Goal: Task Accomplishment & Management: Manage account settings

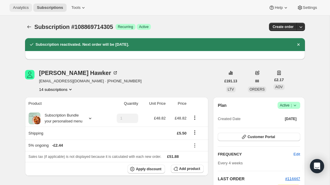
click at [23, 6] on span "Analytics" at bounding box center [21, 7] width 16 height 5
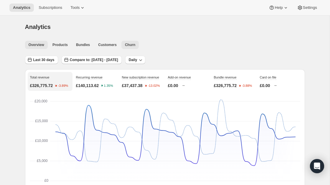
click at [127, 45] on span "Churn" at bounding box center [130, 44] width 10 height 5
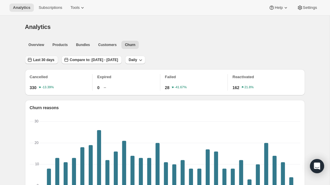
click at [47, 58] on span "Last 30 days" at bounding box center [43, 59] width 21 height 5
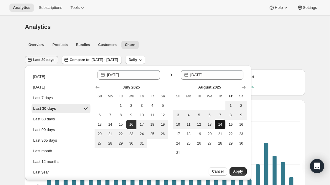
click at [222, 125] on span "14" at bounding box center [220, 124] width 6 height 5
type input "2025-08-14"
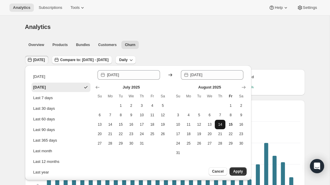
click at [219, 125] on span "14" at bounding box center [220, 124] width 6 height 5
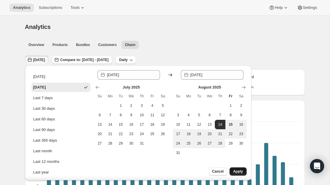
click at [237, 171] on span "Apply" at bounding box center [238, 171] width 10 height 5
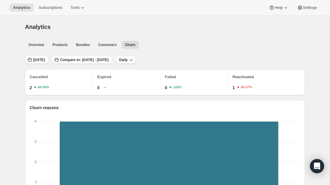
click at [127, 61] on span "Daily" at bounding box center [123, 59] width 9 height 5
click at [177, 39] on div "Overview Products Bundles Customers Churn More views Overview Products Bundles …" at bounding box center [162, 44] width 283 height 13
click at [108, 59] on span "Compare to: Jul 14, 2025 - Jul 14, 2025" at bounding box center [84, 59] width 48 height 5
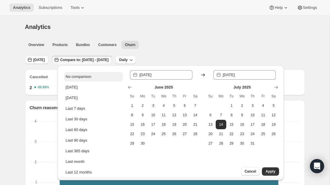
click at [88, 78] on div "No comparison" at bounding box center [79, 77] width 26 height 6
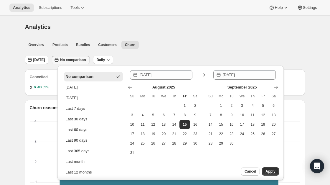
type input "2025-08-15"
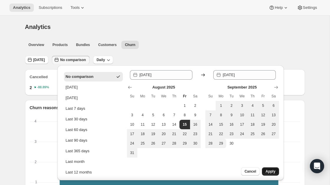
click at [270, 170] on span "Apply" at bounding box center [270, 171] width 10 height 5
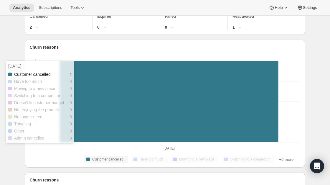
scroll to position [56, 0]
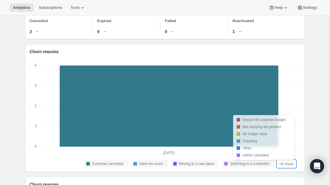
click at [288, 165] on button "+6 more" at bounding box center [286, 163] width 18 height 7
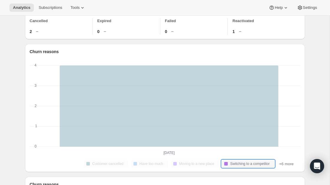
click at [245, 164] on span "Switching to a competitor" at bounding box center [249, 163] width 39 height 5
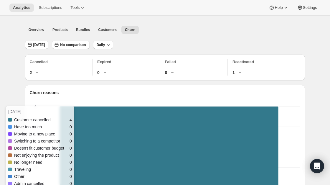
scroll to position [10, 0]
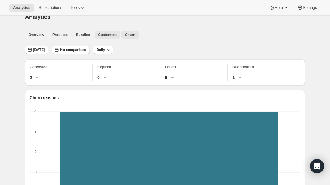
click at [107, 33] on span "Customers" at bounding box center [107, 34] width 19 height 5
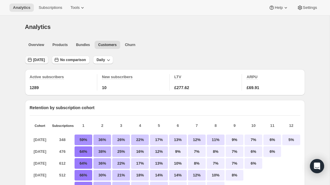
click at [45, 62] on span "Yesterday" at bounding box center [39, 59] width 12 height 5
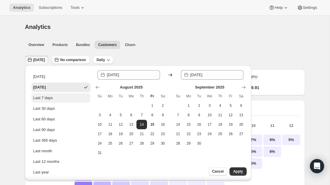
click at [54, 97] on button "Last 7 days" at bounding box center [60, 97] width 59 height 9
type input "2025-08-08"
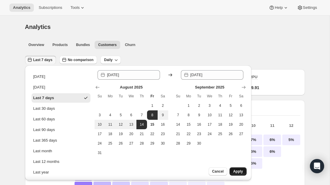
click at [239, 170] on span "Apply" at bounding box center [238, 171] width 10 height 5
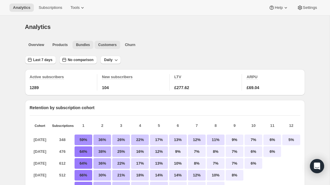
click at [84, 46] on span "Bundles" at bounding box center [83, 44] width 14 height 5
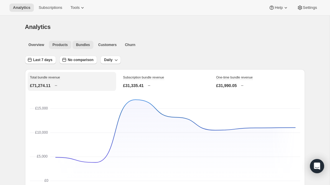
click at [64, 43] on span "Products" at bounding box center [59, 44] width 15 height 5
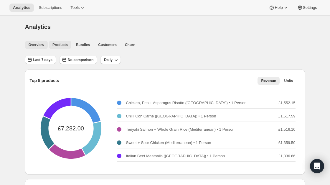
click at [31, 44] on span "Overview" at bounding box center [37, 44] width 16 height 5
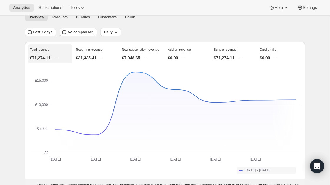
scroll to position [15, 0]
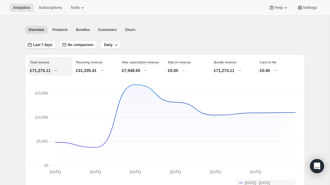
click at [49, 45] on span "Last 7 days" at bounding box center [42, 44] width 19 height 5
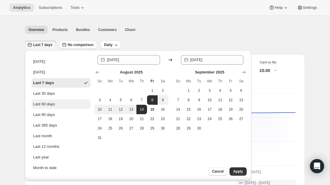
click at [46, 106] on div "Last 60 days" at bounding box center [44, 104] width 22 height 6
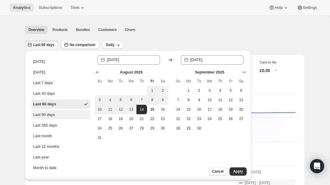
click at [51, 115] on div "Last 90 days" at bounding box center [44, 115] width 22 height 6
type input "2025-05-17"
click at [232, 169] on button "Apply" at bounding box center [237, 171] width 17 height 8
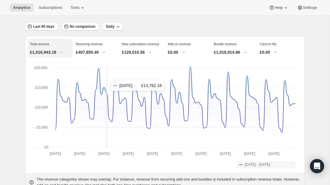
scroll to position [0, 0]
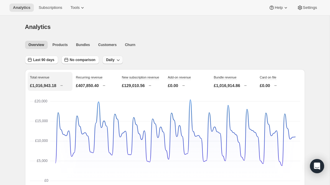
click at [113, 57] on button "Daily" at bounding box center [112, 60] width 20 height 8
click at [113, 81] on span "Weekly" at bounding box center [112, 82] width 12 height 4
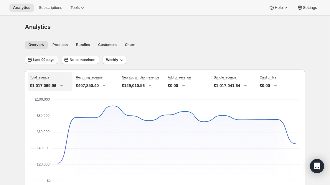
click at [49, 58] on span "Last 90 days" at bounding box center [43, 59] width 21 height 5
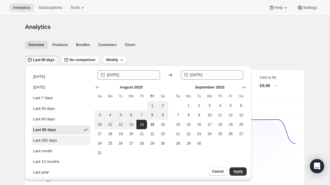
click at [52, 140] on div "Last 365 days" at bounding box center [45, 140] width 24 height 6
type input "2024-08-15"
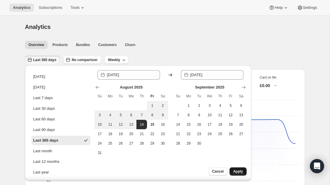
click at [239, 170] on span "Apply" at bounding box center [238, 171] width 10 height 5
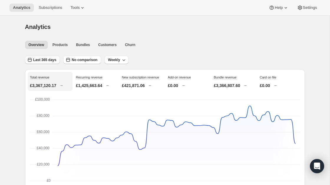
click at [40, 56] on button "Last 365 days" at bounding box center [42, 60] width 35 height 8
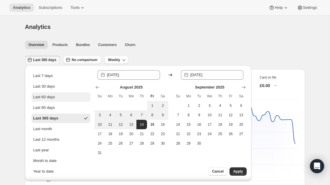
scroll to position [23, 0]
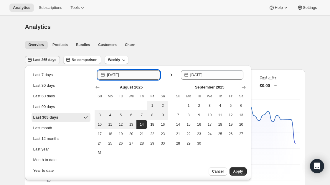
click at [118, 74] on input "2024-08-15" at bounding box center [133, 74] width 53 height 9
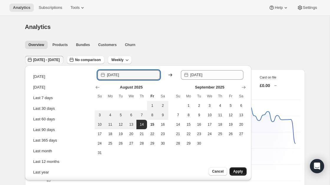
type input "2023-08-15"
click at [238, 171] on span "Apply" at bounding box center [238, 171] width 10 height 5
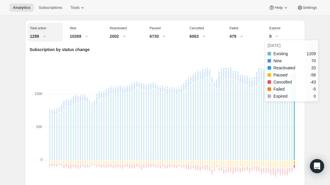
scroll to position [208, 0]
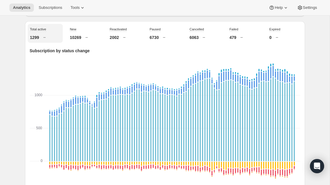
click at [76, 39] on div "New 10269" at bounding box center [84, 33] width 35 height 19
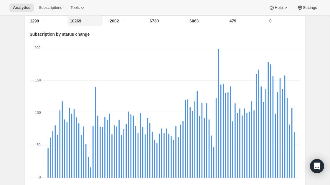
scroll to position [219, 0]
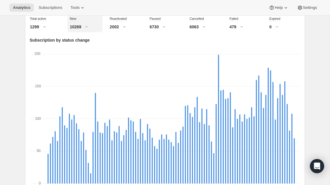
click at [115, 28] on div "Reactivated 2002" at bounding box center [124, 22] width 35 height 19
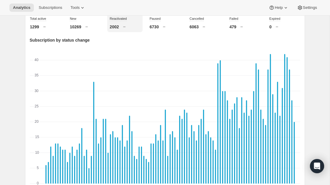
click at [158, 30] on p "6730" at bounding box center [154, 27] width 9 height 6
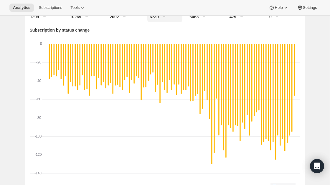
scroll to position [228, 0]
click at [197, 20] on p "6063" at bounding box center [193, 17] width 9 height 6
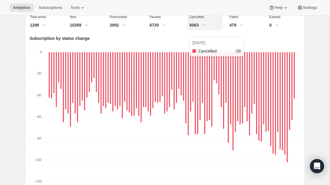
scroll to position [219, 0]
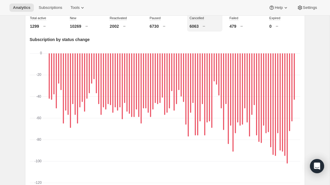
click at [238, 29] on div "479" at bounding box center [244, 26] width 30 height 6
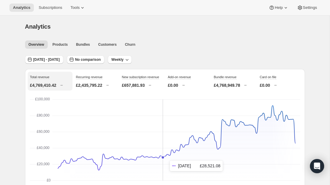
scroll to position [0, 0]
click at [79, 6] on span "Tools" at bounding box center [74, 7] width 9 height 5
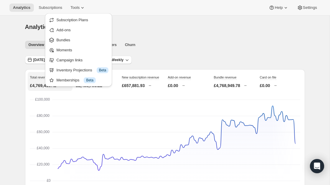
click at [153, 35] on div "Analytics. This page is ready Analytics" at bounding box center [165, 27] width 280 height 22
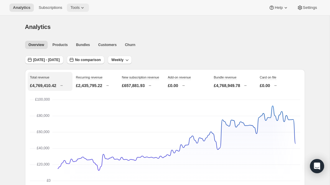
click at [80, 10] on button "Tools" at bounding box center [78, 8] width 22 height 8
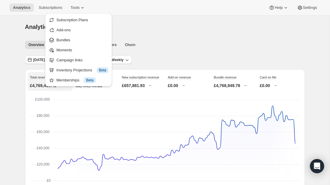
click at [217, 40] on div "Overview Products Bundles Customers Churn More views Overview Products Bundles …" at bounding box center [162, 44] width 283 height 13
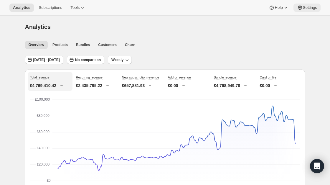
click at [308, 11] on div "Analytics Subscriptions Tools Help Settings" at bounding box center [165, 8] width 330 height 16
click at [72, 2] on div "Analytics Subscriptions Tools Help Settings" at bounding box center [165, 8] width 330 height 16
click at [75, 8] on span "Tools" at bounding box center [74, 7] width 9 height 5
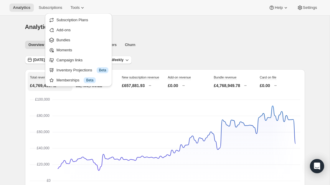
click at [171, 43] on ul "Overview Products Bundles Customers Churn More views" at bounding box center [163, 44] width 278 height 8
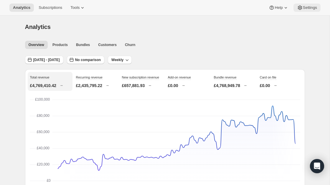
click at [304, 9] on span "Settings" at bounding box center [310, 7] width 14 height 5
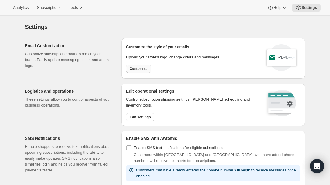
click at [143, 69] on span "Customize" at bounding box center [138, 68] width 18 height 5
select select "subscriptionMessage"
select select "5"
select select "15"
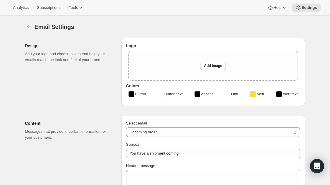
type input "Field Doctor"
checkbox input "false"
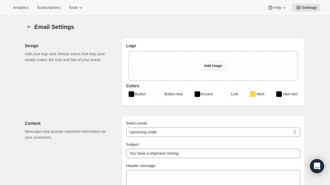
checkbox input "false"
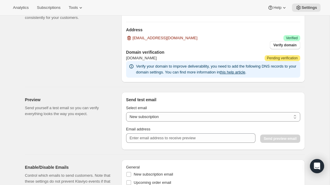
scroll to position [423, 0]
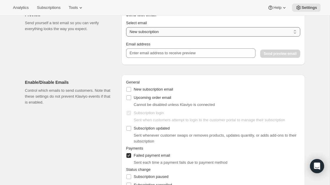
click at [143, 36] on select "New subscription Upcoming order Payment failure Delayed subscription Updated su…" at bounding box center [213, 31] width 174 height 9
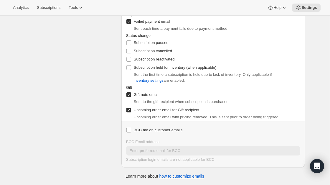
scroll to position [565, 0]
click at [91, 73] on div "Enable/Disable Emails Control which emails to send customers. Note that these s…" at bounding box center [71, 54] width 92 height 226
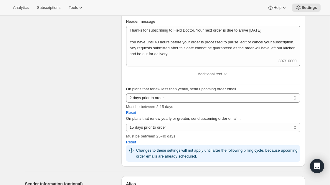
scroll to position [0, 0]
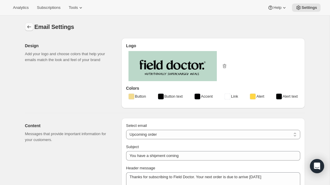
click at [26, 25] on icon "Settings" at bounding box center [29, 27] width 6 height 6
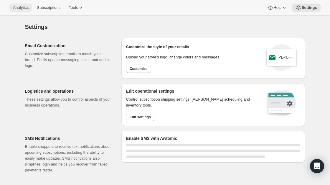
click at [23, 7] on span "Analytics" at bounding box center [21, 7] width 16 height 5
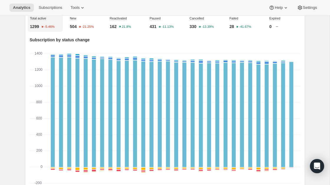
scroll to position [222, 0]
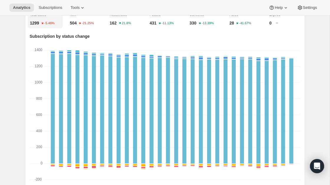
click at [239, 16] on div "Failed 28 -41.67%" at bounding box center [244, 18] width 35 height 19
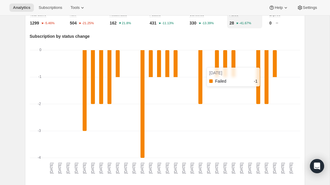
click at [232, 74] on rect "Failed-0 -1" at bounding box center [233, 63] width 4 height 27
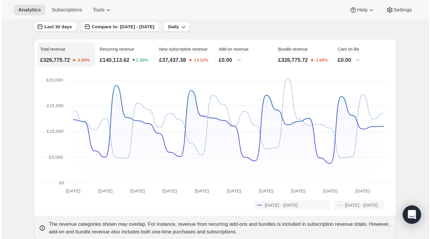
scroll to position [0, 0]
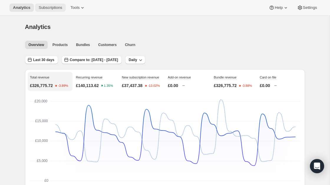
click at [47, 11] on button "Subscriptions" at bounding box center [50, 8] width 31 height 8
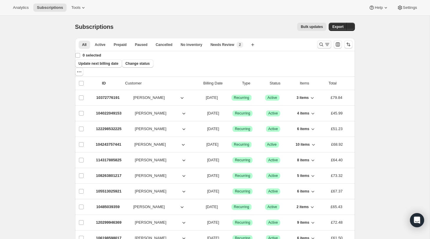
click at [320, 44] on icon "Search and filter results" at bounding box center [321, 44] width 6 height 6
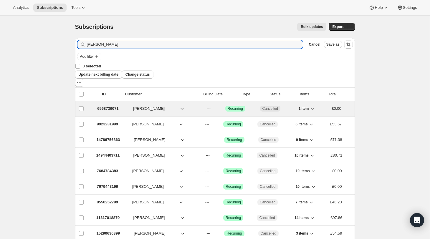
type input "[PERSON_NAME]"
click at [102, 106] on p "6568739071" at bounding box center [107, 109] width 21 height 6
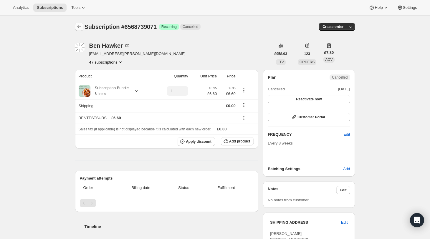
click at [76, 25] on icon "Subscriptions" at bounding box center [79, 27] width 6 height 6
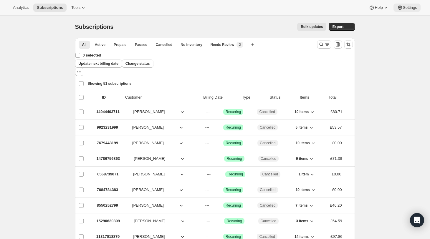
click at [329, 4] on button "Settings" at bounding box center [406, 8] width 27 height 8
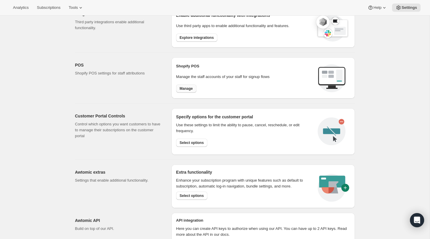
scroll to position [165, 0]
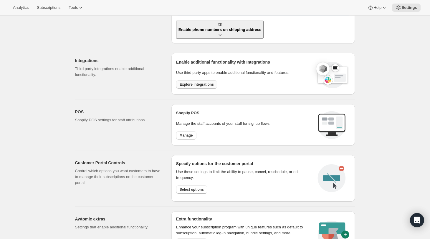
click at [188, 84] on span "Explore integrations" at bounding box center [197, 84] width 34 height 5
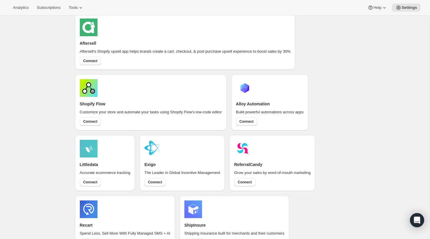
scroll to position [341, 0]
click at [237, 180] on span "Connect" at bounding box center [244, 182] width 14 height 5
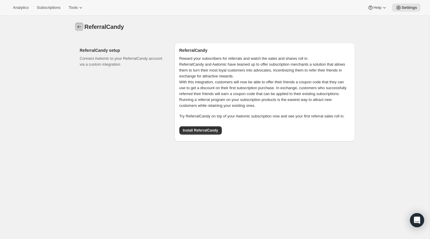
click at [79, 28] on icon "button" at bounding box center [79, 27] width 6 height 6
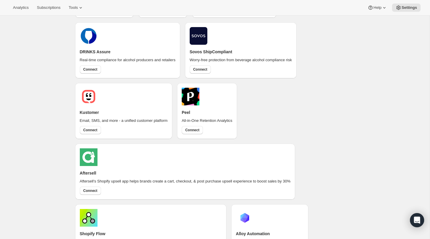
scroll to position [227, 0]
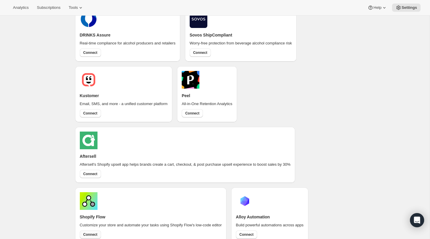
click at [92, 184] on button "Connect" at bounding box center [90, 234] width 21 height 8
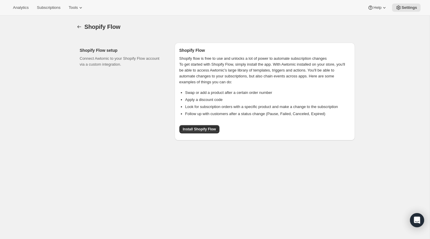
click at [200, 121] on div "Shopify flow is free to use and unlocks a lot of power to automate subscription…" at bounding box center [264, 95] width 171 height 78
click at [200, 131] on link "Install Shopify Flow" at bounding box center [199, 129] width 40 height 8
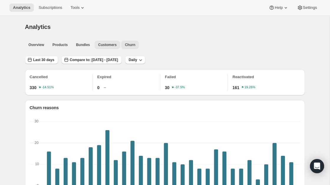
click at [103, 45] on span "Customers" at bounding box center [107, 44] width 19 height 5
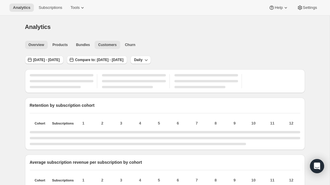
click at [43, 44] on span "Overview" at bounding box center [37, 44] width 16 height 5
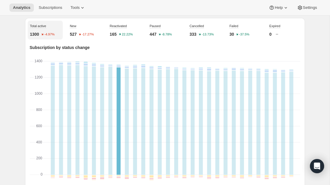
scroll to position [208, 0]
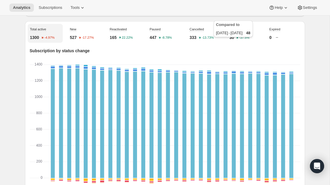
click at [240, 39] on text "-37.5%" at bounding box center [244, 38] width 10 height 4
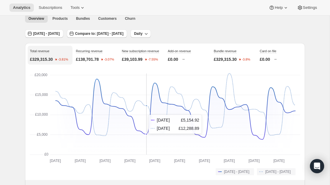
scroll to position [0, 0]
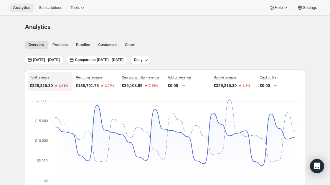
click at [28, 8] on span "Analytics" at bounding box center [21, 7] width 17 height 5
click at [50, 11] on button "Subscriptions" at bounding box center [50, 8] width 31 height 8
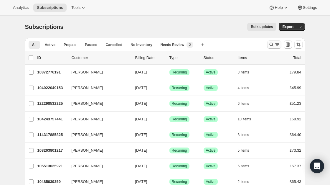
click at [273, 45] on icon "Search and filter results" at bounding box center [271, 44] width 6 height 6
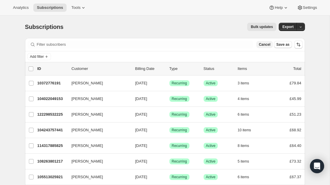
click at [264, 46] on span "Cancel" at bounding box center [263, 44] width 11 height 5
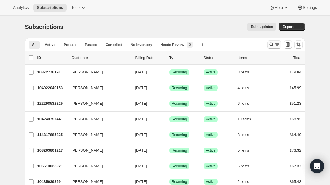
click at [271, 43] on icon "Search and filter results" at bounding box center [271, 45] width 4 height 4
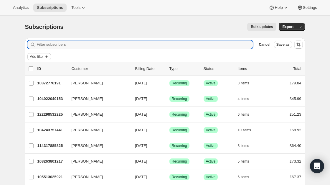
click at [44, 54] on span "Add filter" at bounding box center [37, 56] width 14 height 5
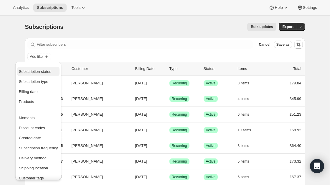
click at [46, 70] on span "Subscription status" at bounding box center [35, 71] width 32 height 4
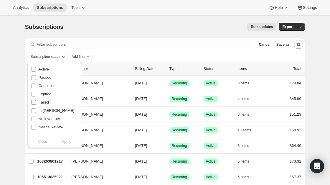
click at [44, 102] on span "Failed" at bounding box center [44, 102] width 10 height 4
click at [36, 102] on input "Failed" at bounding box center [33, 102] width 5 height 5
checkbox input "true"
click at [70, 142] on span "Apply" at bounding box center [67, 141] width 10 height 6
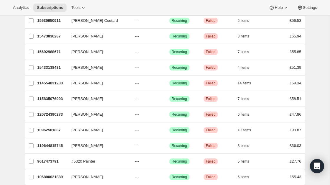
scroll to position [65, 0]
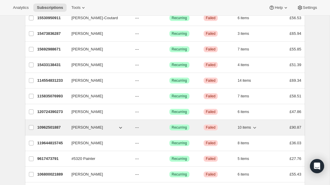
click at [50, 127] on p "10962501887" at bounding box center [51, 127] width 29 height 6
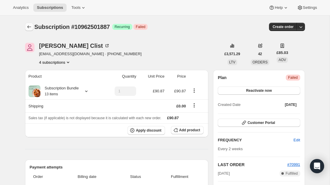
click at [29, 27] on icon "Subscriptions" at bounding box center [29, 27] width 6 height 6
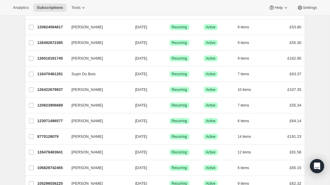
scroll to position [692, 0]
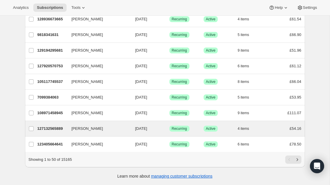
click at [96, 122] on div "Huw Joseph 127132565889 Huw Joseph 08/17/2025 Success Recurring Success Active …" at bounding box center [165, 128] width 280 height 15
click at [87, 129] on span "Huw Joseph" at bounding box center [87, 128] width 31 height 6
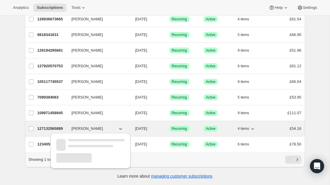
click at [49, 128] on p "127132565889" at bounding box center [51, 128] width 29 height 6
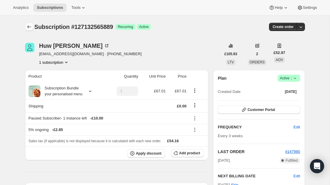
click at [29, 26] on icon "Subscriptions" at bounding box center [29, 27] width 6 height 6
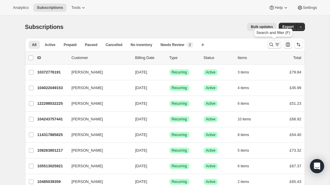
click at [276, 45] on icon "Search and filter results" at bounding box center [277, 44] width 6 height 6
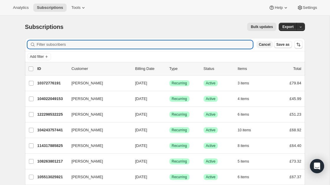
click at [266, 44] on span "Cancel" at bounding box center [263, 44] width 11 height 5
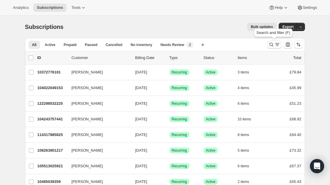
click at [274, 43] on icon "Search and filter results" at bounding box center [277, 44] width 6 height 6
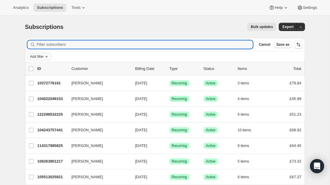
click at [47, 55] on icon "Add filter" at bounding box center [46, 56] width 5 height 5
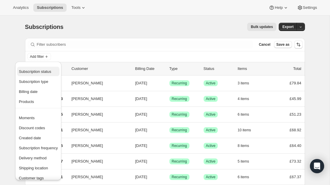
click at [46, 70] on span "Subscription status" at bounding box center [35, 71] width 32 height 4
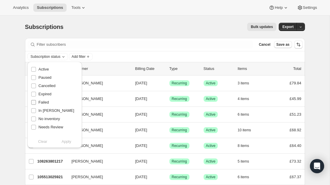
click at [40, 102] on span "Failed" at bounding box center [44, 102] width 10 height 4
click at [36, 102] on input "Failed" at bounding box center [33, 102] width 5 height 5
checkbox input "true"
click at [62, 142] on span "Apply" at bounding box center [67, 141] width 10 height 6
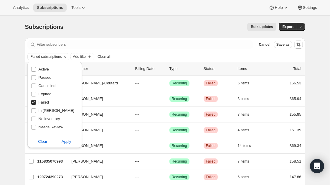
click at [110, 18] on div "Subscriptions. This page is ready Subscriptions Bulk updates More actions Bulk …" at bounding box center [165, 27] width 280 height 22
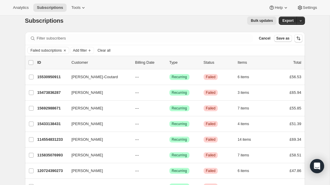
scroll to position [7, 0]
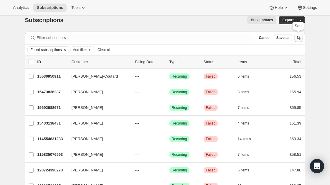
click at [299, 37] on icon "Sort the results" at bounding box center [299, 37] width 2 height 3
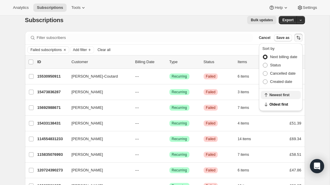
click at [283, 97] on span "Newest first" at bounding box center [283, 94] width 28 height 5
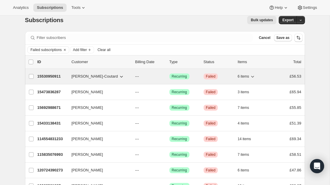
click at [51, 76] on p "15530950911" at bounding box center [51, 76] width 29 height 6
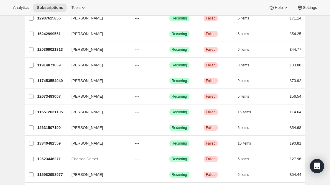
scroll to position [703, 0]
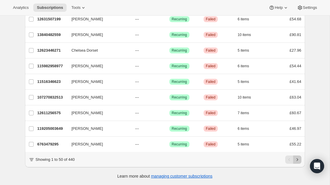
click at [299, 161] on icon "Next" at bounding box center [297, 159] width 6 height 6
click at [295, 158] on icon "Next" at bounding box center [297, 159] width 6 height 6
click at [296, 158] on icon "Next" at bounding box center [296, 159] width 1 height 3
click at [299, 160] on icon "Next" at bounding box center [297, 159] width 6 height 6
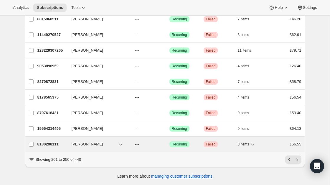
click at [42, 140] on div "8130298111 Hannes Jordaan --- Success Recurring Critical Failed 3 items £66.55" at bounding box center [169, 144] width 264 height 8
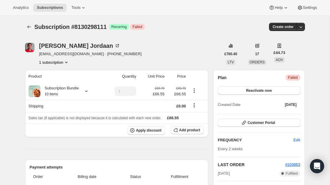
click at [64, 62] on button "1 subscription" at bounding box center [54, 62] width 30 height 6
click at [105, 55] on div "Hannes Jordaan news@tisso.net · +447824425656 1 subscription" at bounding box center [123, 54] width 196 height 22
click at [28, 25] on icon "Subscriptions" at bounding box center [29, 27] width 6 height 6
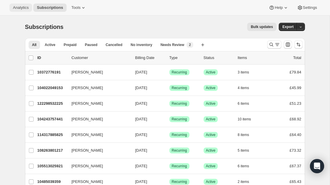
click at [20, 9] on span "Analytics" at bounding box center [21, 7] width 16 height 5
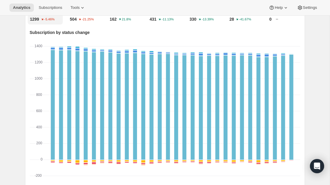
scroll to position [221, 0]
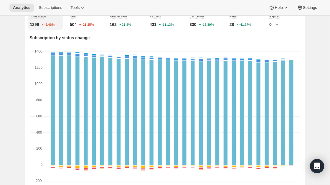
click at [232, 27] on p "28" at bounding box center [231, 24] width 5 height 6
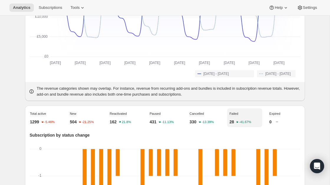
scroll to position [0, 0]
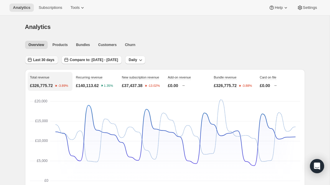
click at [46, 60] on span "Last 30 days" at bounding box center [43, 59] width 21 height 5
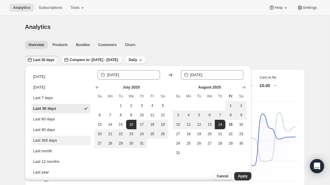
click at [52, 137] on button "Last 365 days" at bounding box center [60, 139] width 59 height 9
type input "2024-08-15"
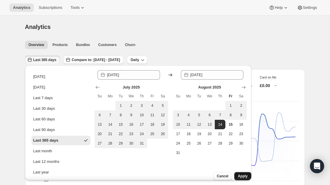
click at [234, 172] on button "Apply" at bounding box center [242, 176] width 17 height 8
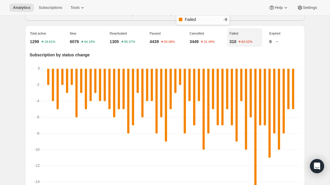
scroll to position [209, 0]
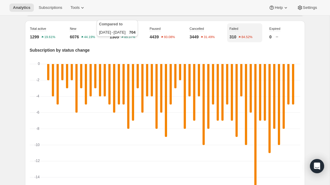
click at [125, 39] on icon "85.37%" at bounding box center [128, 36] width 15 height 5
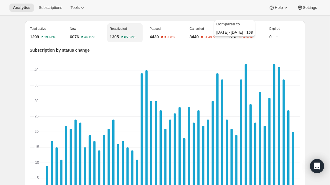
click at [242, 39] on text "84.52%" at bounding box center [246, 37] width 11 height 4
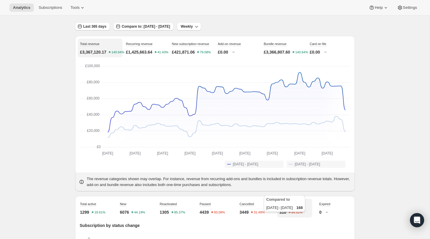
scroll to position [26, 0]
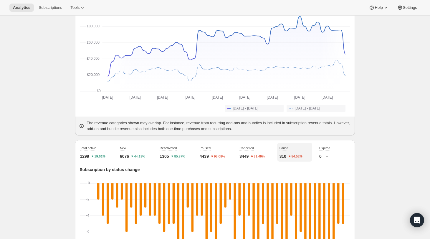
scroll to position [0, 0]
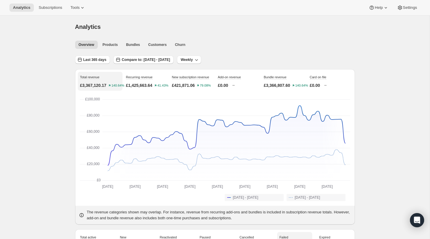
click at [178, 37] on div "Analytics. This page is ready Analytics" at bounding box center [215, 27] width 280 height 22
click at [178, 41] on button "Churn" at bounding box center [179, 45] width 17 height 8
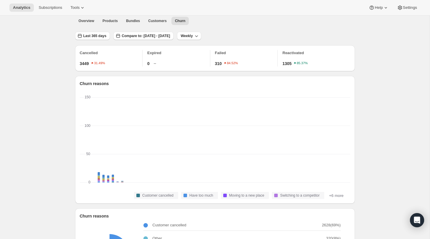
scroll to position [24, 0]
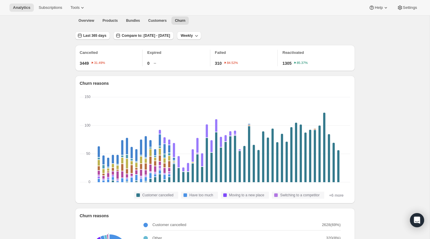
click at [218, 52] on p "Failed" at bounding box center [246, 53] width 63 height 6
click at [223, 55] on div "Failed 310 84.52%" at bounding box center [246, 58] width 63 height 16
click at [94, 36] on span "Last 365 days" at bounding box center [94, 35] width 23 height 5
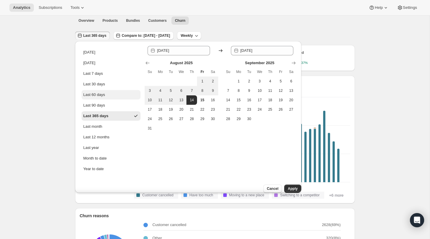
click at [101, 96] on div "Last 60 days" at bounding box center [94, 95] width 22 height 6
type input "2025-06-16"
click at [289, 184] on button "Apply" at bounding box center [292, 189] width 17 height 8
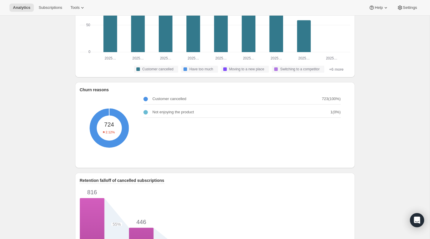
scroll to position [0, 0]
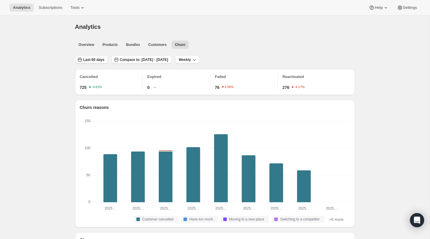
click at [79, 61] on icon "button" at bounding box center [80, 60] width 6 height 6
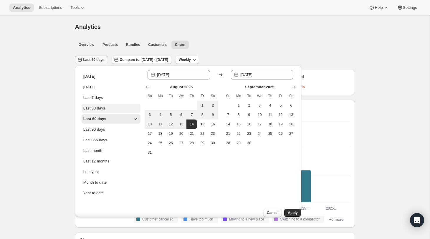
click at [103, 106] on div "Last 30 days" at bounding box center [94, 108] width 22 height 6
type input "2025-07-16"
click at [290, 184] on span "Apply" at bounding box center [293, 212] width 10 height 5
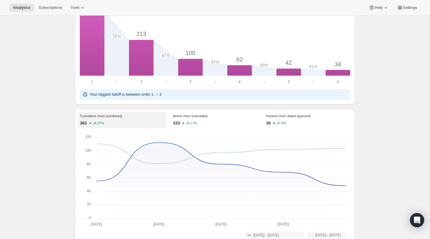
scroll to position [342, 0]
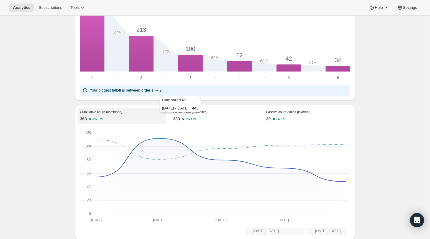
click at [196, 117] on text "-25.17%" at bounding box center [191, 119] width 12 height 4
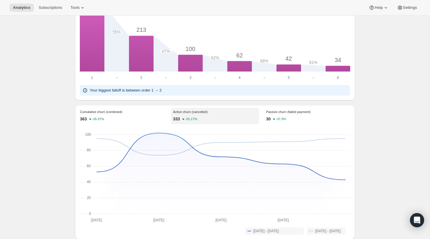
click at [288, 123] on div "Passive churn (failed payment) 30 -37.5%" at bounding box center [308, 116] width 88 height 16
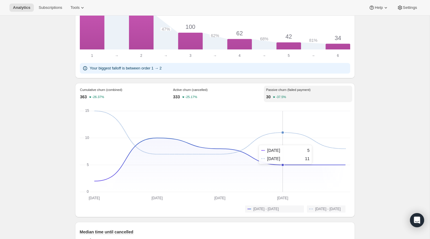
scroll to position [365, 0]
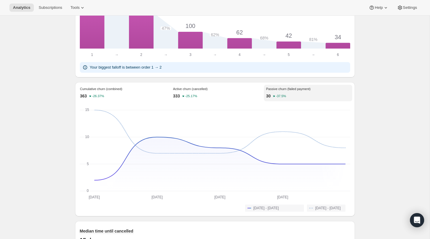
click at [214, 94] on div "333 -25.17%" at bounding box center [215, 96] width 84 height 6
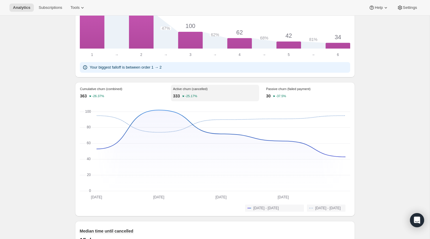
click at [287, 98] on div "30 -37.5%" at bounding box center [308, 96] width 84 height 6
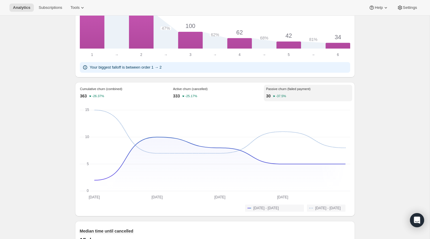
scroll to position [0, 0]
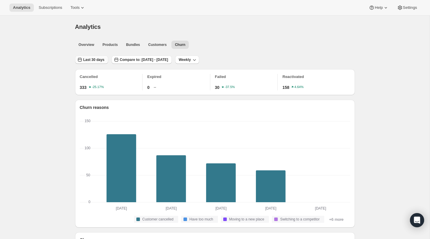
click at [94, 57] on span "Last 30 days" at bounding box center [93, 59] width 21 height 5
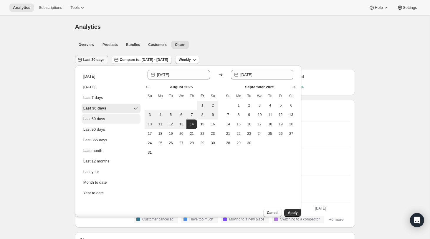
click at [99, 119] on div "Last 60 days" at bounding box center [94, 119] width 22 height 6
type input "2025-06-16"
click at [284, 184] on button "Apply" at bounding box center [292, 213] width 17 height 8
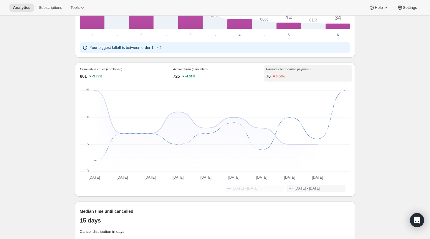
scroll to position [384, 0]
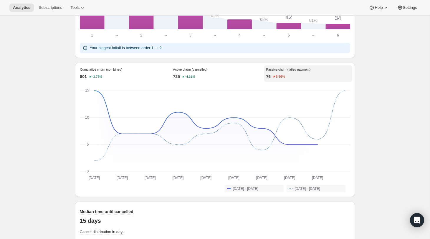
click at [230, 74] on div "725 -4.61%" at bounding box center [215, 77] width 84 height 6
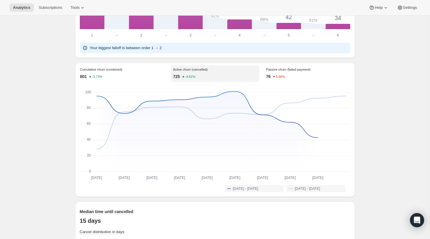
click at [301, 72] on div "Passive churn (failed payment) 76 5.56%" at bounding box center [308, 73] width 88 height 16
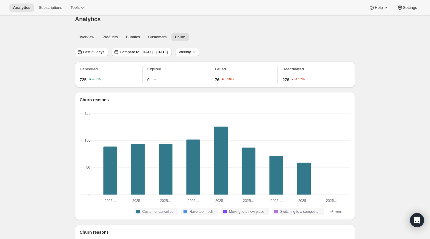
scroll to position [0, 0]
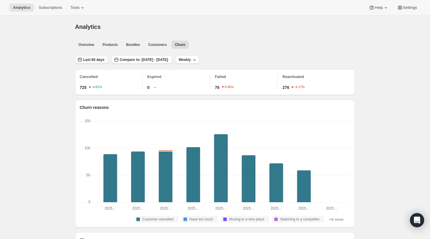
click at [89, 62] on span "Last 60 days" at bounding box center [93, 59] width 21 height 5
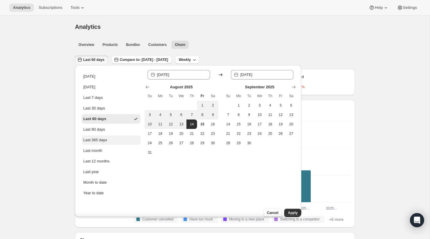
click at [94, 141] on div "Last 365 days" at bounding box center [95, 140] width 24 height 6
type input "2024-08-15"
click at [288, 184] on span "Apply" at bounding box center [293, 212] width 10 height 5
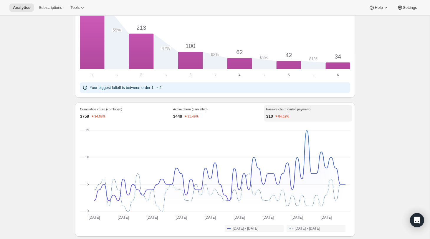
scroll to position [376, 0]
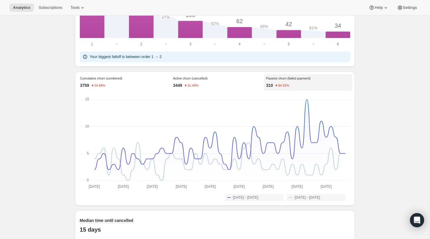
click at [225, 87] on div "3449 31.49%" at bounding box center [215, 85] width 84 height 6
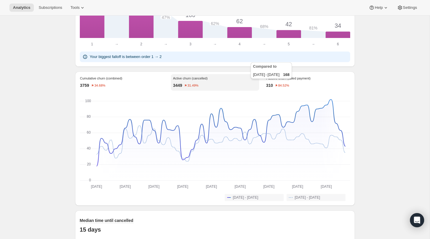
click at [289, 84] on text "84.52%" at bounding box center [283, 86] width 11 height 4
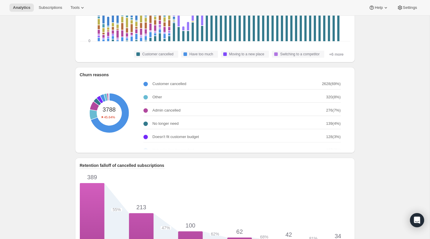
scroll to position [0, 0]
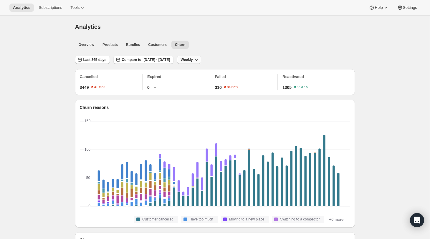
click at [192, 60] on span "Weekly" at bounding box center [186, 59] width 12 height 5
click at [216, 88] on button "Monthly" at bounding box center [212, 91] width 17 height 9
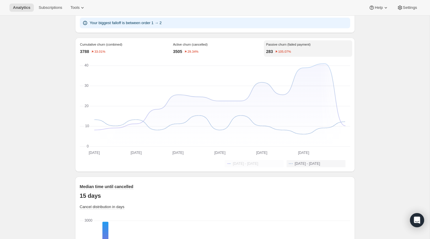
scroll to position [411, 0]
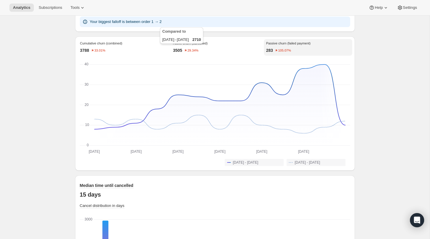
click at [202, 57] on div "Cumulative churn (combined) 3788 33.01% Active churn (cancelled) 3505 29.34% Pa…" at bounding box center [215, 102] width 270 height 127
click at [205, 49] on div "3505 29.34%" at bounding box center [215, 50] width 84 height 6
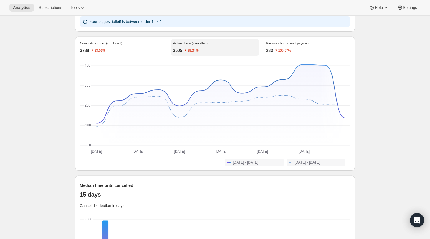
click at [131, 42] on p "Cumulative churn (combined)" at bounding box center [122, 43] width 84 height 4
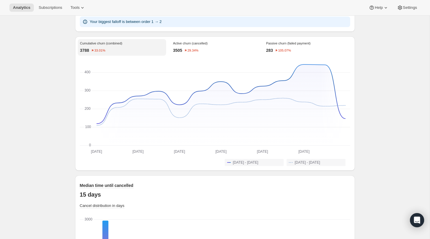
click at [218, 44] on p "Active churn (cancelled)" at bounding box center [215, 43] width 84 height 4
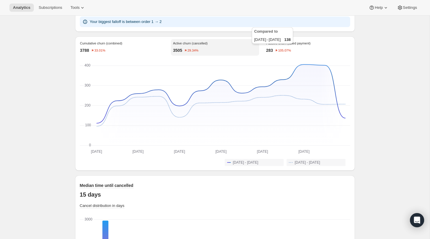
click at [279, 49] on text "105.07%" at bounding box center [284, 51] width 13 height 4
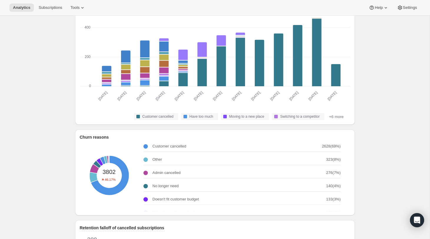
scroll to position [0, 0]
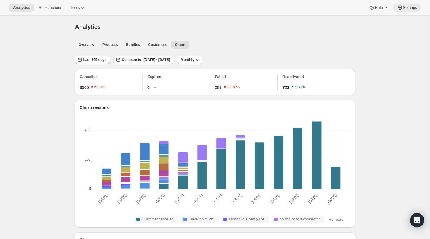
click at [329, 7] on span "Settings" at bounding box center [410, 7] width 14 height 5
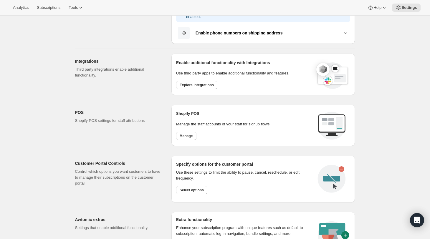
scroll to position [149, 0]
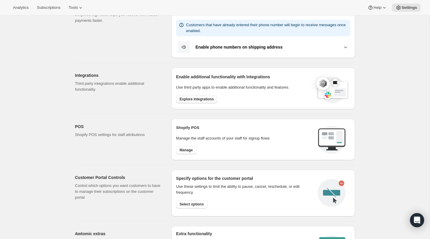
click at [210, 99] on span "Explore integrations" at bounding box center [197, 99] width 34 height 5
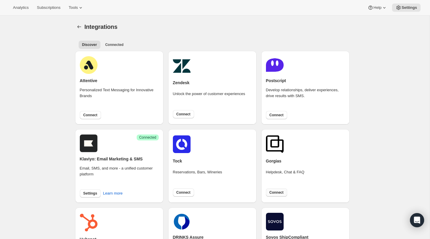
click at [277, 184] on span "Connect" at bounding box center [276, 192] width 14 height 5
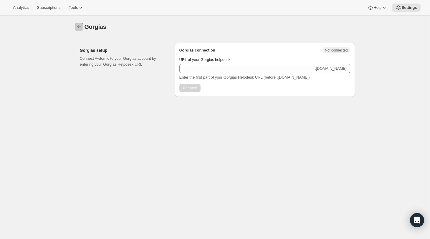
click at [80, 28] on icon "button" at bounding box center [79, 27] width 6 height 6
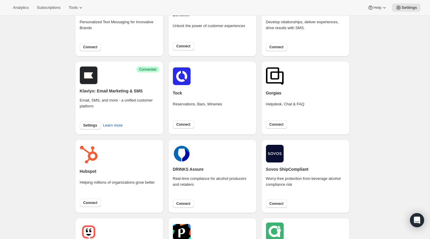
scroll to position [72, 0]
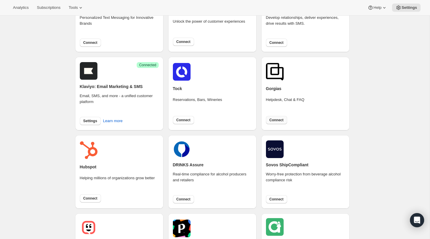
click at [275, 118] on span "Connect" at bounding box center [276, 120] width 14 height 5
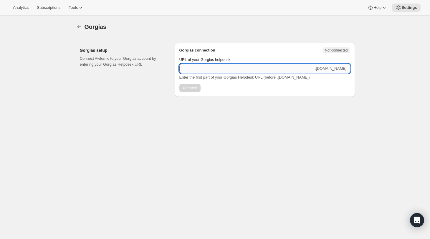
click at [229, 69] on input "URL of your Gorgias helpdesk" at bounding box center [246, 68] width 134 height 9
paste input "https://fielddoctor.gorgias.com/"
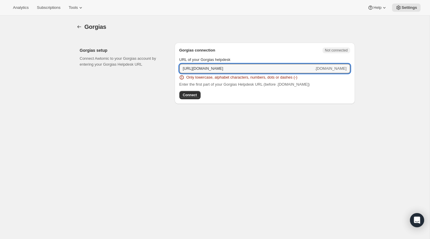
drag, startPoint x: 196, startPoint y: 67, endPoint x: 157, endPoint y: 67, distance: 39.4
click at [157, 67] on div "Gorgias setup Connect Awtomic to your Gorgias account by entering your Gorgias …" at bounding box center [215, 71] width 280 height 66
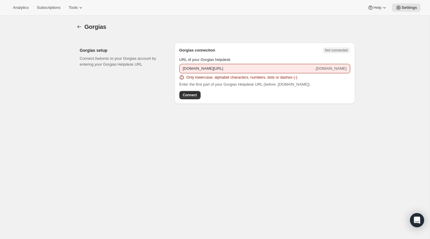
click at [252, 152] on div "Gorgias. This page is ready Gorgias Gorgias setup Connect Awtomic to your Gorgi…" at bounding box center [214, 135] width 429 height 239
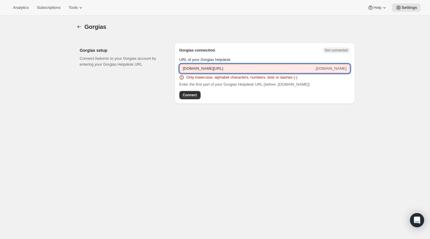
click at [235, 68] on input "fielddoctor.gorgias.com/" at bounding box center [246, 68] width 134 height 9
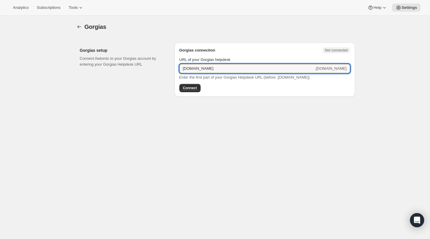
click at [200, 124] on div "Gorgias. This page is ready Gorgias Gorgias setup Connect Awtomic to your Gorgi…" at bounding box center [214, 135] width 429 height 239
drag, startPoint x: 236, startPoint y: 67, endPoint x: 203, endPoint y: 66, distance: 32.7
click at [203, 66] on input "fielddoctor.gorgias.com" at bounding box center [246, 68] width 134 height 9
type input "fielddoctor"
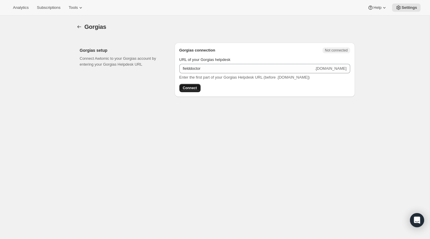
click at [196, 86] on span "Connect" at bounding box center [190, 88] width 14 height 5
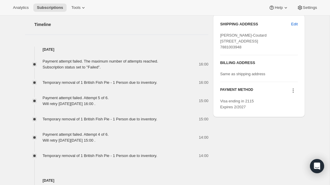
scroll to position [219, 0]
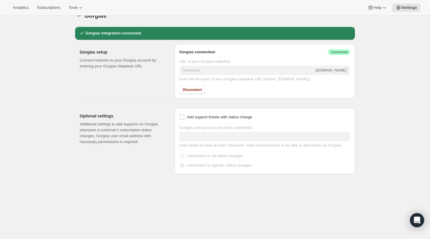
scroll to position [15, 0]
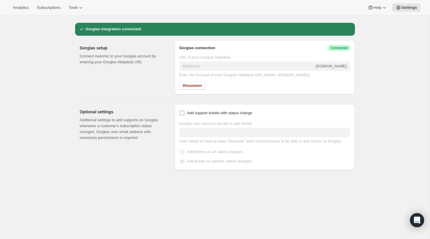
click at [183, 113] on input "Add support tickets with status change" at bounding box center [182, 113] width 5 height 5
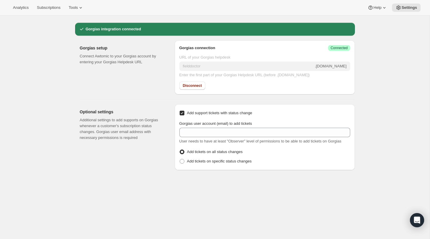
click at [180, 115] on input "Add support tickets with status change" at bounding box center [182, 113] width 5 height 5
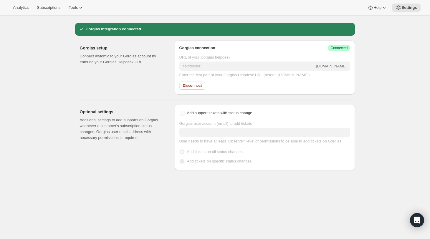
click at [187, 112] on span "Add support tickets with status change" at bounding box center [219, 113] width 65 height 4
click at [184, 112] on input "Add support tickets with status change" at bounding box center [182, 113] width 5 height 5
checkbox input "true"
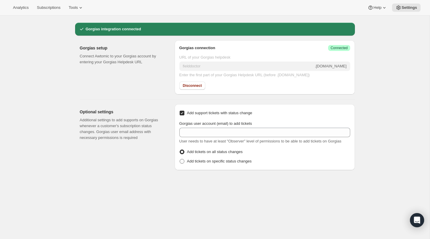
click at [192, 163] on span "Add tickets on specific status changes" at bounding box center [219, 161] width 65 height 4
click at [180, 159] on input "Add tickets on specific status changes" at bounding box center [180, 159] width 0 height 0
radio input "true"
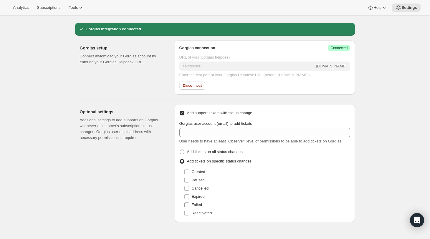
click at [199, 207] on span "Failed" at bounding box center [197, 204] width 10 height 4
click at [189, 207] on input "Failed" at bounding box center [186, 204] width 5 height 5
checkbox input "true"
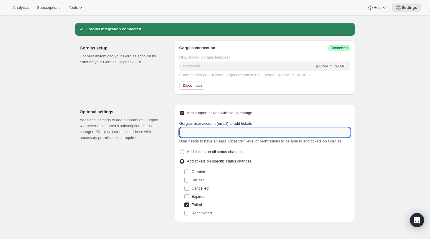
click at [205, 130] on input "Gorgias user account (email) to add tickets" at bounding box center [264, 132] width 171 height 9
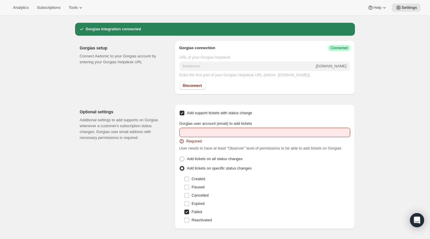
click at [207, 126] on label "Gorgias user account (email) to add tickets" at bounding box center [215, 124] width 73 height 6
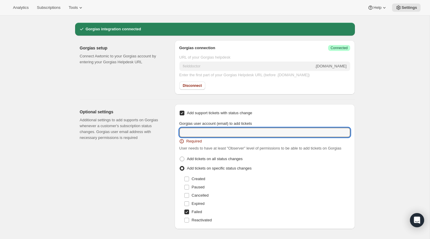
click at [207, 128] on input "Gorgias user account (email) to add tickets" at bounding box center [264, 132] width 171 height 9
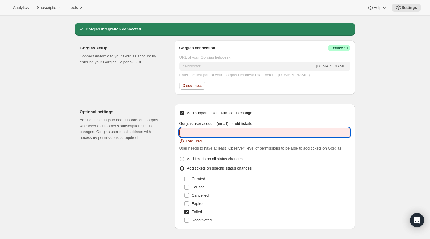
click at [214, 134] on input "Gorgias user account (email) to add tickets" at bounding box center [264, 132] width 171 height 9
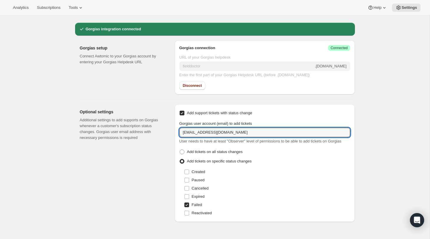
type input "[EMAIL_ADDRESS][DOMAIN_NAME]"
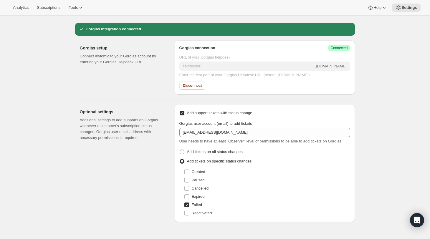
click at [138, 192] on div "Optional settings Additional settings to add supports on Gorgias whenever a cus…" at bounding box center [125, 163] width 90 height 118
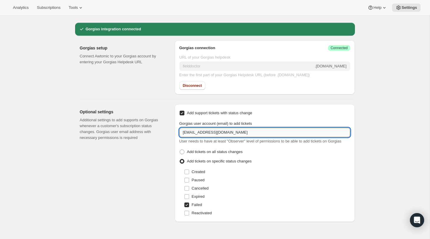
click at [187, 130] on input "[EMAIL_ADDRESS][DOMAIN_NAME]" at bounding box center [264, 132] width 171 height 9
click at [113, 150] on div "Optional settings Additional settings to add supports on Gorgias whenever a cus…" at bounding box center [125, 163] width 90 height 118
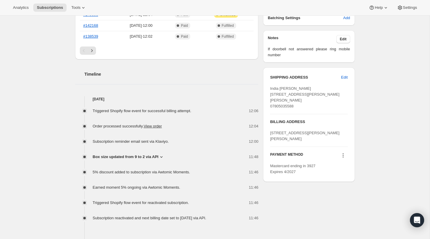
scroll to position [205, 0]
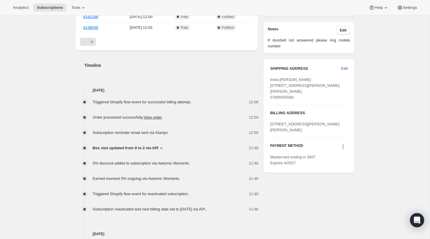
click at [155, 145] on span "Box size updated from 9 to 2 via API" at bounding box center [126, 148] width 66 height 6
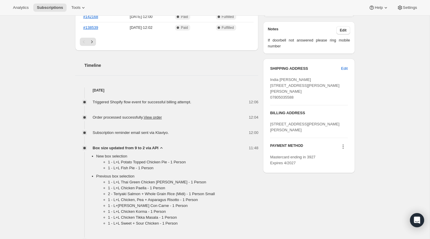
click at [155, 145] on span "Box size updated from 9 to 2 via API" at bounding box center [126, 148] width 66 height 6
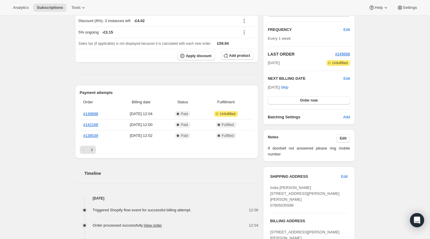
scroll to position [18, 0]
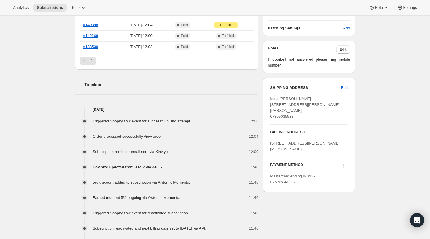
scroll to position [192, 0]
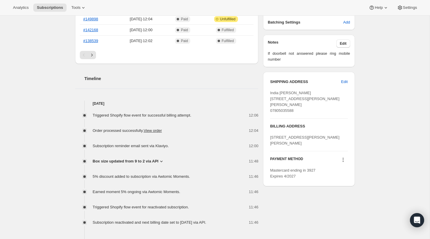
click at [137, 162] on span "Box size updated from 9 to 2 via API" at bounding box center [126, 161] width 66 height 6
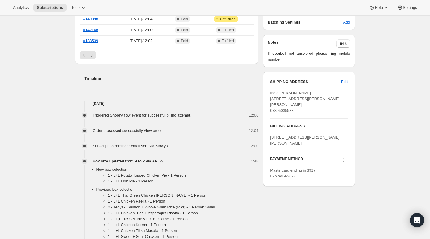
click at [137, 161] on span "Box size updated from 9 to 2 via API" at bounding box center [126, 161] width 66 height 6
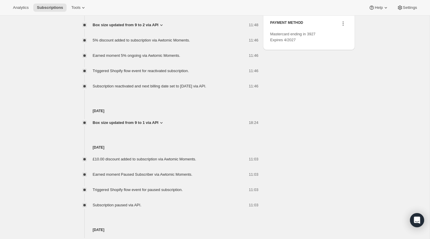
scroll to position [330, 0]
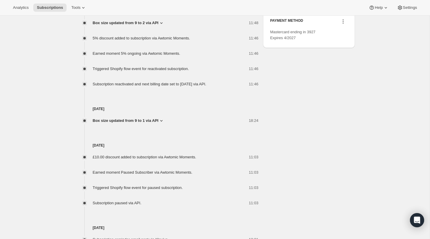
click at [138, 124] on span "Box size updated from 9 to 1 via API" at bounding box center [126, 121] width 66 height 6
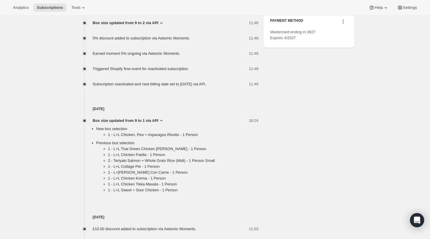
click at [131, 124] on span "Box size updated from 9 to 1 via API" at bounding box center [126, 121] width 66 height 6
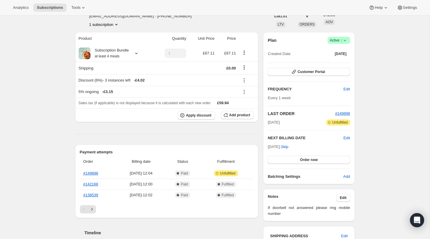
scroll to position [0, 0]
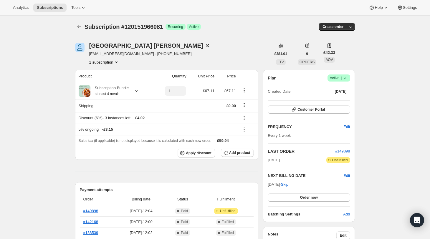
click at [79, 27] on icon "Subscriptions" at bounding box center [79, 26] width 4 height 3
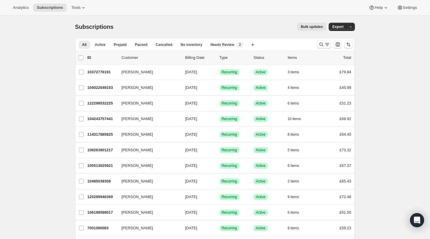
click at [323, 44] on icon "Search and filter results" at bounding box center [321, 44] width 6 height 6
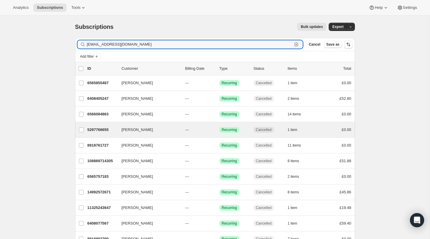
scroll to position [85, 0]
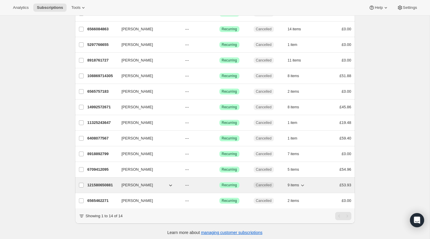
type input "ben@fielddoctor.co.uk"
click at [103, 181] on div "121580650881 Benjamin Hawker --- Success Recurring Cancelled 9 items £53.93" at bounding box center [219, 185] width 264 height 8
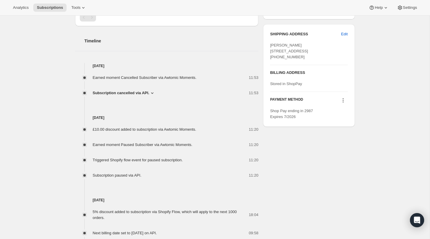
scroll to position [205, 0]
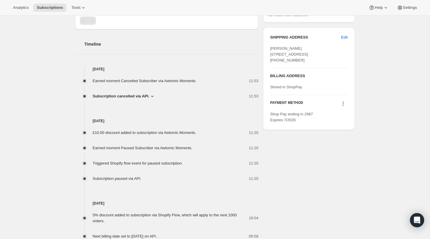
click at [343, 107] on icon at bounding box center [343, 104] width 6 height 6
click at [344, 139] on span "Select payment method" at bounding box center [341, 141] width 40 height 4
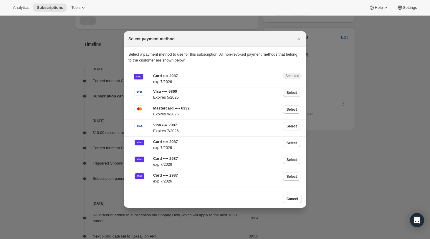
click at [290, 92] on span "Select" at bounding box center [291, 92] width 10 height 5
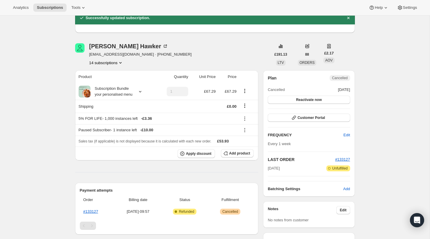
scroll to position [27, 0]
click at [299, 98] on span "Reactivate now" at bounding box center [309, 99] width 26 height 5
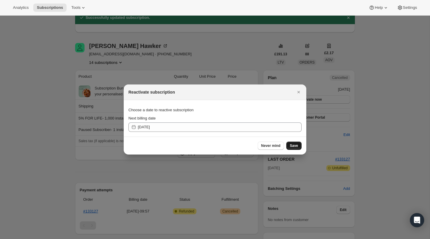
click at [296, 144] on span "Save" at bounding box center [294, 145] width 8 height 5
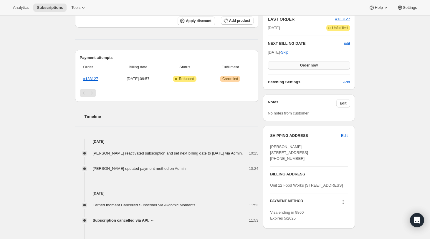
scroll to position [186, 0]
click at [324, 67] on button "Order now" at bounding box center [309, 66] width 82 height 8
click at [321, 67] on button "Click to confirm" at bounding box center [309, 66] width 82 height 8
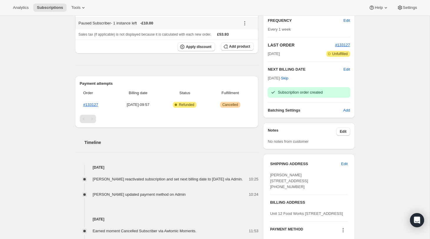
scroll to position [116, 0]
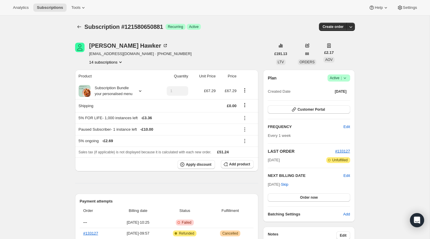
click at [114, 64] on button "14 subscriptions" at bounding box center [106, 62] width 34 height 6
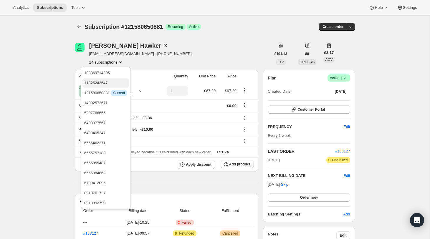
click at [108, 83] on span "11325243647" at bounding box center [96, 83] width 24 height 4
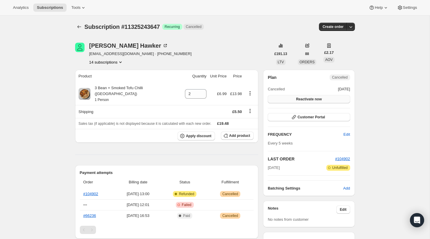
click at [299, 97] on span "Reactivate now" at bounding box center [309, 99] width 26 height 5
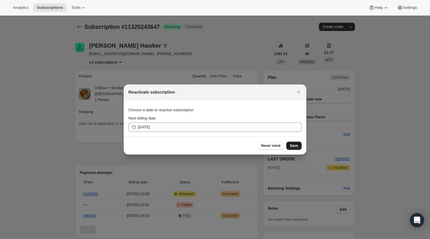
click at [295, 144] on span "Save" at bounding box center [294, 145] width 8 height 5
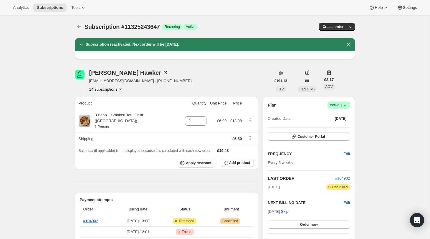
click at [118, 90] on button "14 subscriptions" at bounding box center [106, 89] width 34 height 6
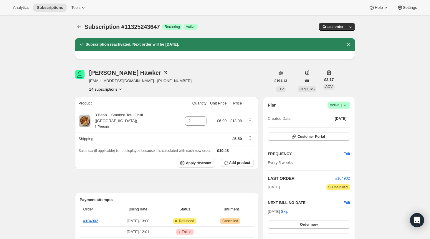
scroll to position [38, 0]
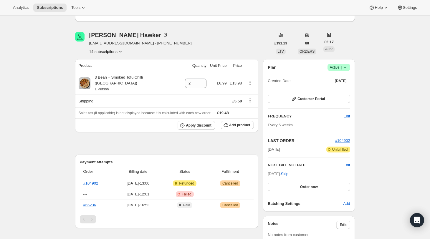
click at [113, 49] on button "14 subscriptions" at bounding box center [106, 52] width 34 height 6
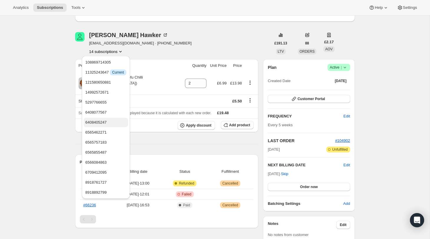
click at [113, 121] on span "6408405247" at bounding box center [105, 122] width 41 height 6
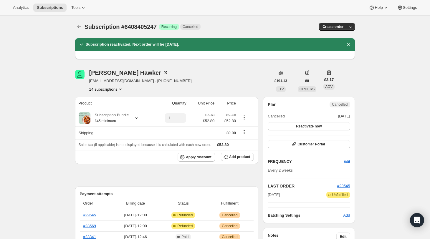
click at [117, 90] on button "14 subscriptions" at bounding box center [106, 89] width 34 height 6
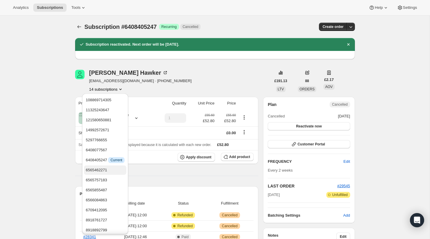
click at [107, 168] on span "6565462271" at bounding box center [96, 170] width 21 height 4
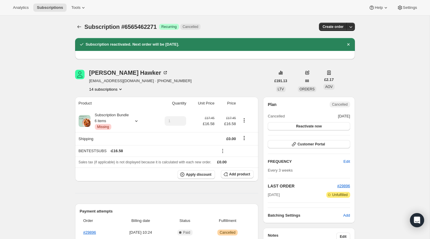
click at [109, 90] on button "14 subscriptions" at bounding box center [106, 89] width 34 height 6
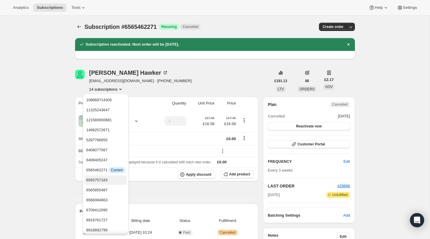
click at [113, 180] on span "6565757183" at bounding box center [105, 180] width 39 height 6
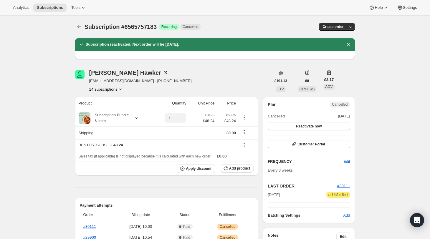
click at [115, 90] on button "14 subscriptions" at bounding box center [106, 89] width 34 height 6
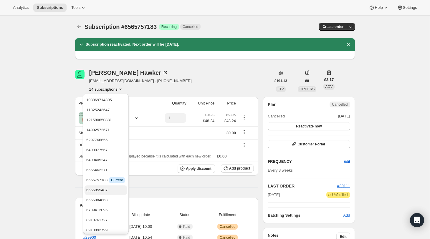
click at [117, 189] on span "6565855487" at bounding box center [105, 190] width 39 height 6
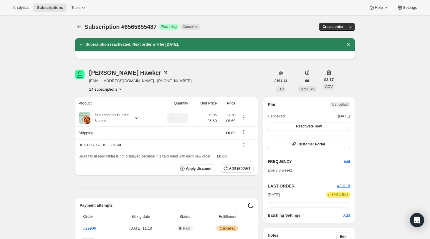
click at [117, 90] on button "14 subscriptions" at bounding box center [106, 89] width 34 height 6
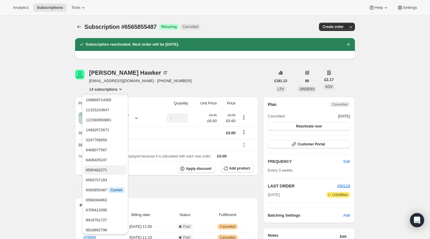
scroll to position [2, 0]
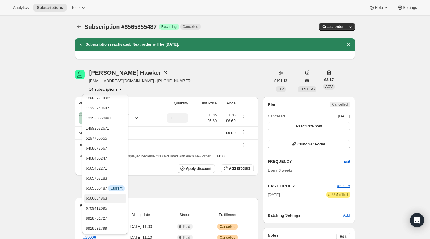
click at [112, 201] on span "6566084863" at bounding box center [105, 198] width 39 height 6
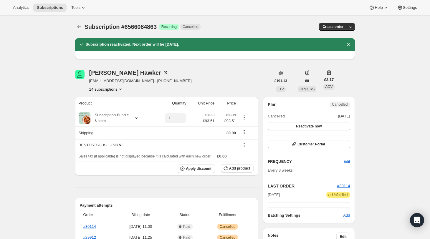
click at [115, 90] on button "14 subscriptions" at bounding box center [106, 89] width 34 height 6
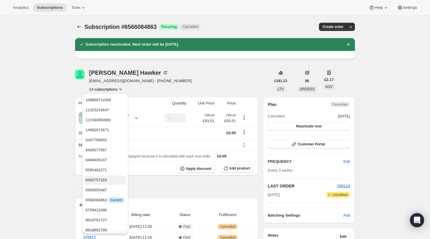
scroll to position [2, 0]
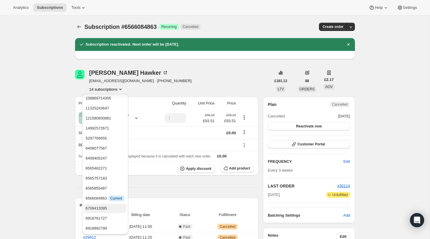
click at [112, 207] on span "6709412095" at bounding box center [105, 208] width 39 height 6
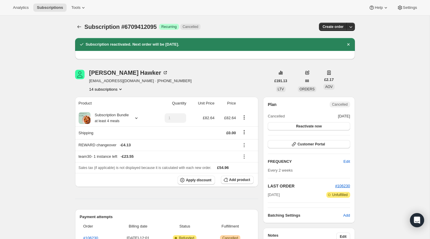
click at [115, 89] on button "14 subscriptions" at bounding box center [106, 89] width 34 height 6
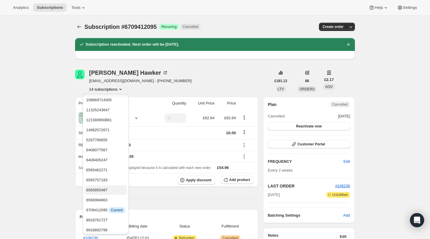
scroll to position [2, 0]
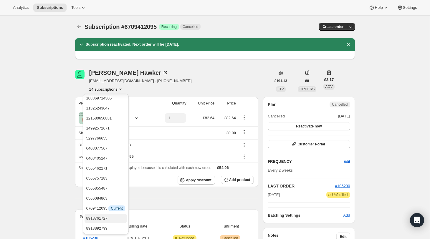
click at [104, 219] on span "8918761727" at bounding box center [96, 218] width 21 height 4
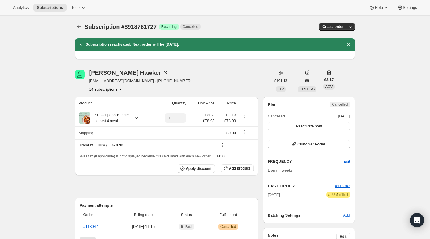
click at [109, 91] on button "14 subscriptions" at bounding box center [106, 89] width 34 height 6
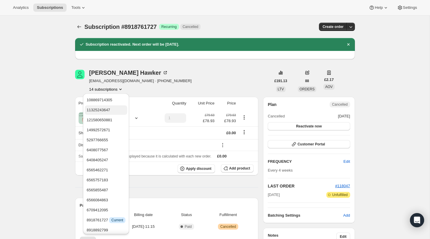
click at [113, 111] on span "11325243647" at bounding box center [106, 110] width 39 height 6
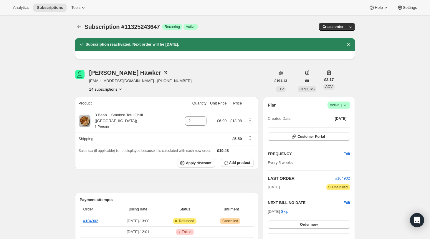
click at [118, 89] on button "14 subscriptions" at bounding box center [106, 89] width 34 height 6
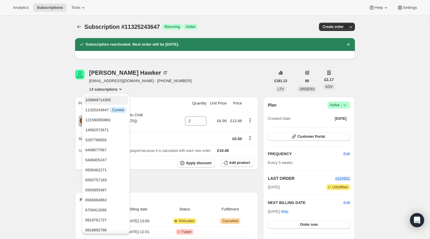
click at [113, 101] on span "108869714305" at bounding box center [105, 100] width 41 height 6
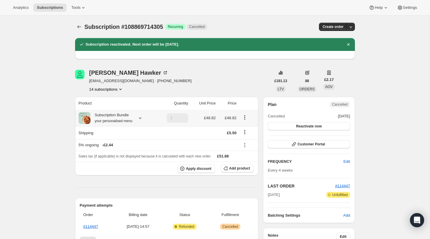
click at [122, 123] on small "your personalised menu" at bounding box center [114, 121] width 38 height 4
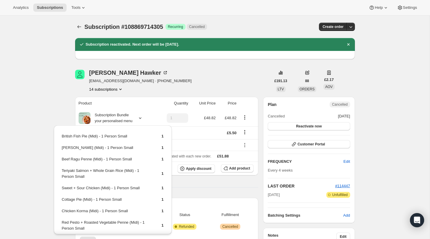
click at [117, 88] on button "14 subscriptions" at bounding box center [106, 89] width 34 height 6
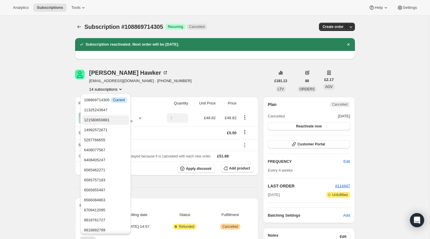
click at [109, 121] on span "121580650881" at bounding box center [97, 120] width 26 height 4
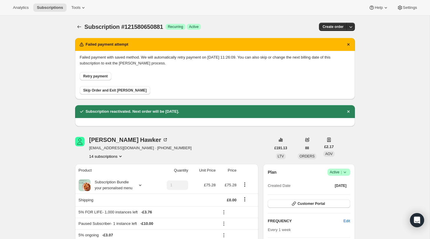
click at [111, 158] on button "14 subscriptions" at bounding box center [106, 156] width 34 height 6
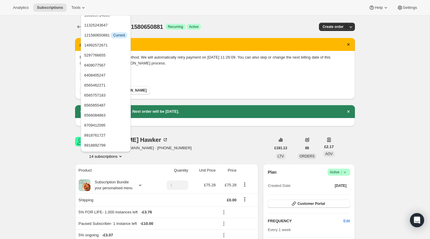
scroll to position [0, 0]
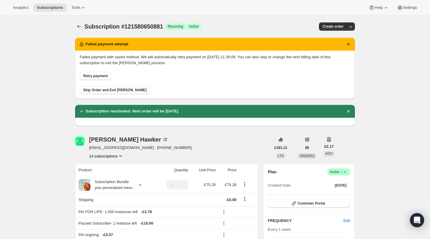
scroll to position [0, 0]
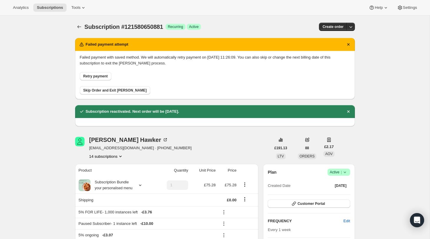
click at [109, 157] on button "14 subscriptions" at bounding box center [106, 156] width 34 height 6
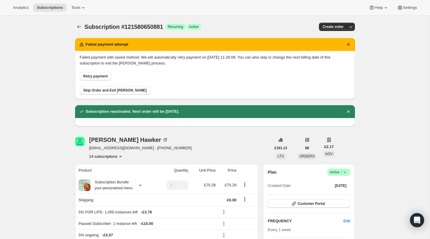
click at [117, 157] on button "14 subscriptions" at bounding box center [106, 156] width 34 height 6
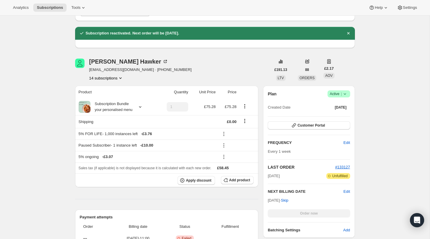
scroll to position [84, 0]
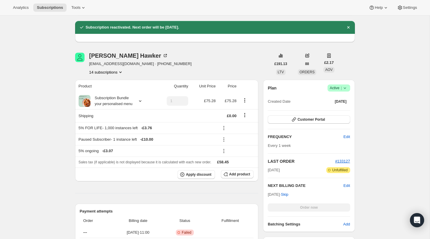
click at [113, 73] on button "14 subscriptions" at bounding box center [106, 72] width 34 height 6
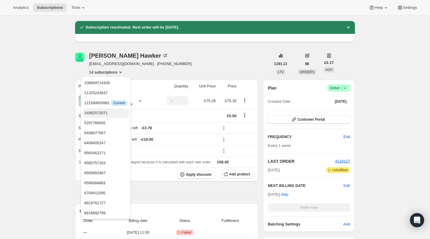
click at [112, 108] on button "14992572671" at bounding box center [105, 112] width 46 height 9
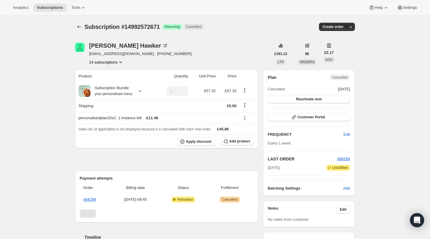
click at [123, 61] on icon "Product actions" at bounding box center [120, 62] width 6 height 6
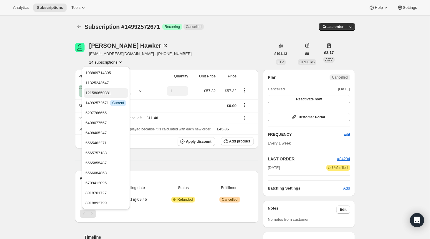
click at [111, 92] on span "121580650881" at bounding box center [98, 93] width 26 height 4
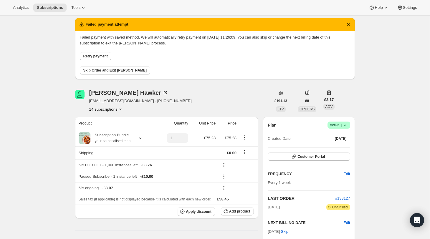
scroll to position [15, 0]
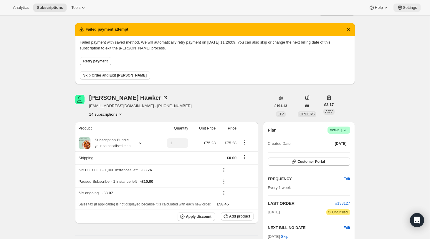
click at [404, 4] on button "Settings" at bounding box center [406, 8] width 27 height 8
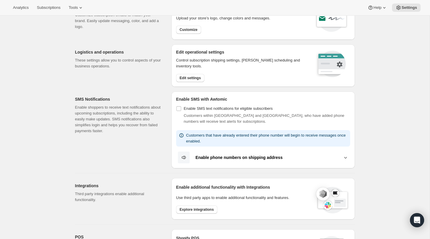
scroll to position [37, 0]
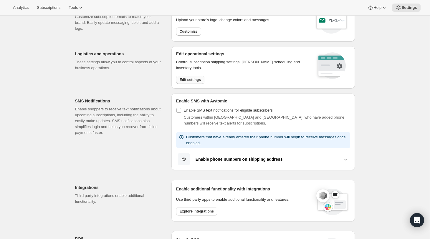
click at [196, 79] on span "Edit settings" at bounding box center [190, 79] width 21 height 5
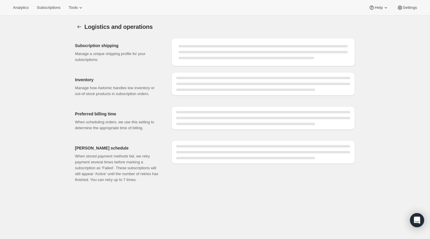
select select "12:00"
select select "PM"
select select "DAY"
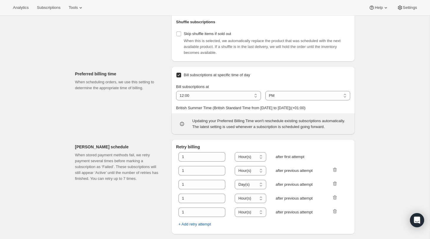
scroll to position [285, 0]
click at [139, 172] on p "When stored payment methods fail, we retry payment several times before marking…" at bounding box center [118, 166] width 87 height 29
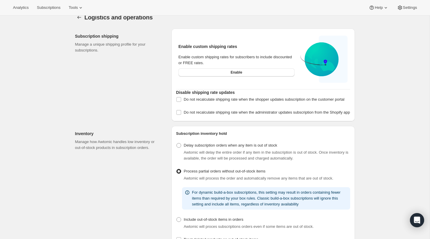
scroll to position [0, 0]
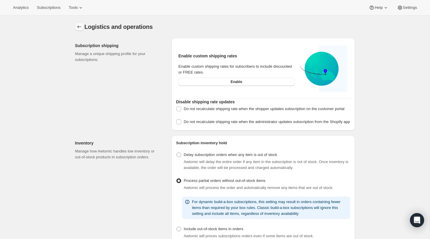
click at [75, 25] on button "Settings" at bounding box center [79, 27] width 8 height 8
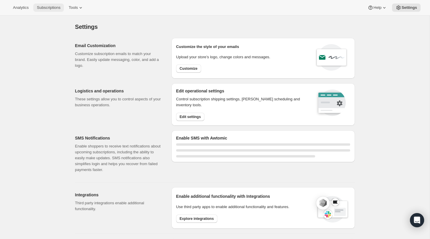
click at [50, 11] on button "Subscriptions" at bounding box center [48, 8] width 31 height 8
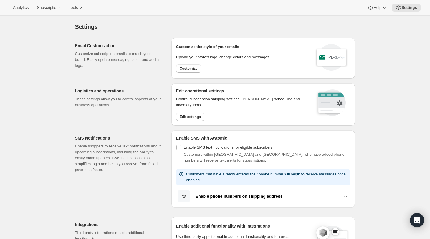
click at [46, 3] on div "Analytics Subscriptions Tools Help Settings" at bounding box center [215, 8] width 430 height 16
click at [52, 5] on span "Subscriptions" at bounding box center [49, 7] width 24 height 5
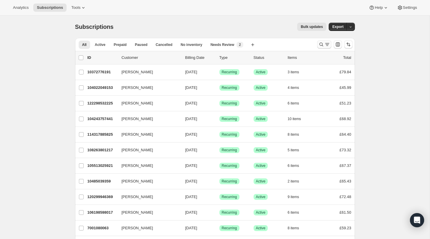
click at [322, 45] on icon "Search and filter results" at bounding box center [321, 44] width 6 height 6
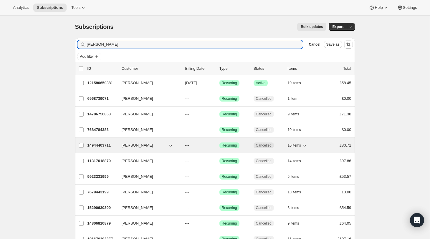
type input "[PERSON_NAME]"
click at [96, 142] on p "14944403711" at bounding box center [101, 145] width 29 height 6
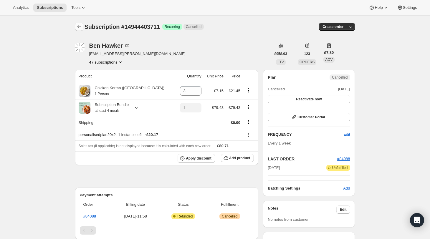
click at [79, 27] on icon "Subscriptions" at bounding box center [79, 27] width 6 height 6
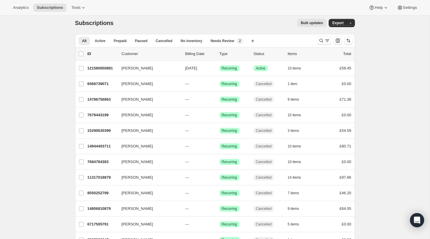
scroll to position [4, 0]
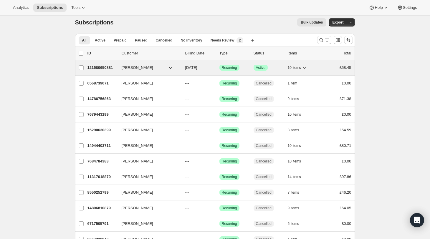
click at [99, 67] on p "121580650881" at bounding box center [101, 68] width 29 height 6
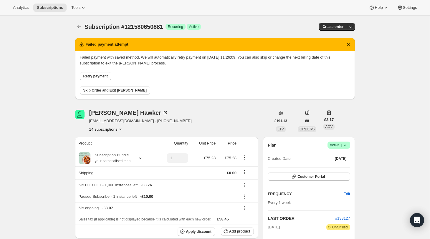
click at [115, 129] on button "14 subscriptions" at bounding box center [106, 129] width 34 height 6
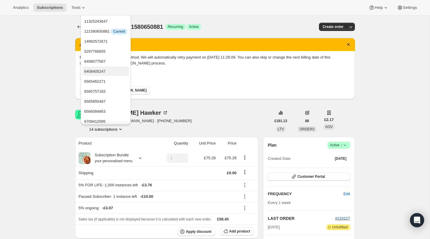
scroll to position [23, 0]
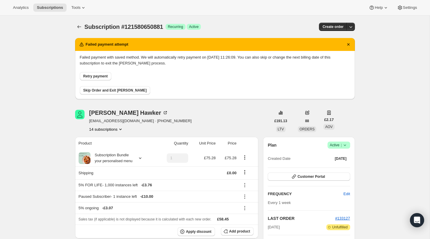
click at [117, 127] on button "14 subscriptions" at bounding box center [106, 129] width 34 height 6
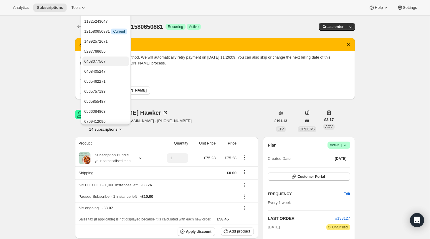
click at [114, 63] on span "6408077567" at bounding box center [105, 62] width 43 height 6
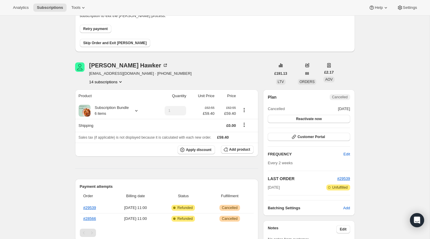
scroll to position [59, 0]
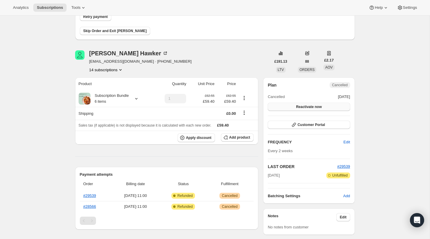
click at [300, 107] on span "Reactivate now" at bounding box center [309, 106] width 26 height 5
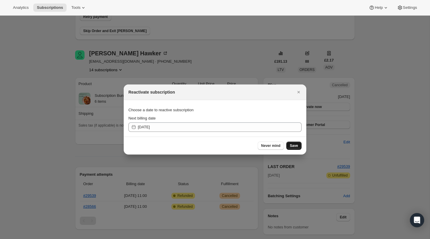
click at [294, 146] on span "Save" at bounding box center [294, 145] width 8 height 5
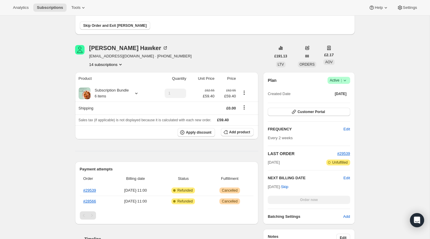
scroll to position [20, 0]
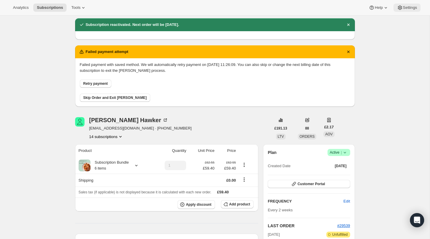
click at [406, 9] on span "Settings" at bounding box center [410, 7] width 14 height 5
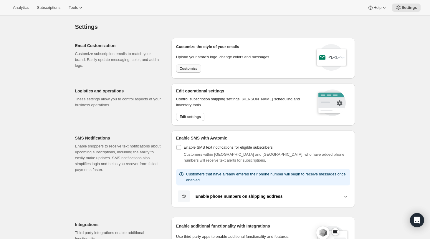
click at [190, 70] on span "Customize" at bounding box center [189, 68] width 18 height 5
select select "subscriptionMessage"
select select "5"
select select "15"
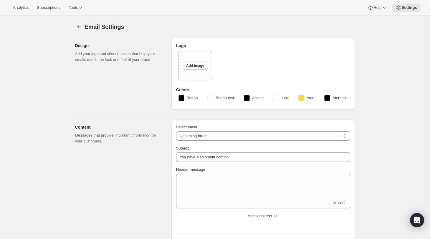
type textarea "Thanks for subscribing to Field Doctor. Your next order is due to arrive [DATE]…"
select select "2"
type input "Field Doctor"
checkbox input "false"
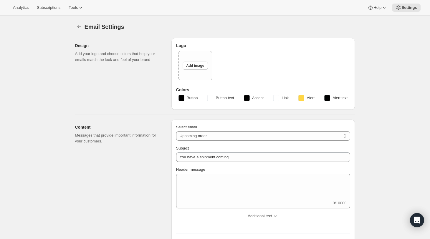
checkbox input "false"
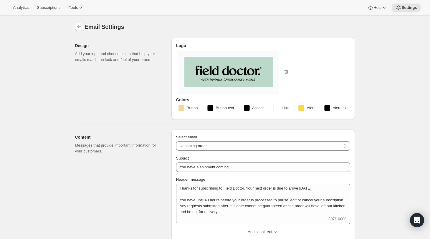
click at [79, 23] on button "Settings" at bounding box center [79, 27] width 8 height 8
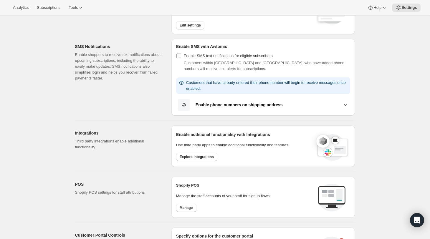
scroll to position [91, 0]
click at [213, 158] on span "Explore integrations" at bounding box center [197, 157] width 34 height 5
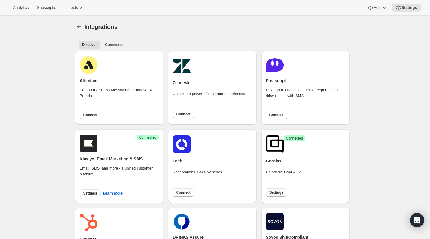
click at [275, 192] on span "Settings" at bounding box center [276, 192] width 14 height 5
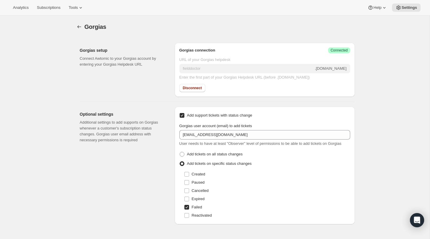
scroll to position [15, 0]
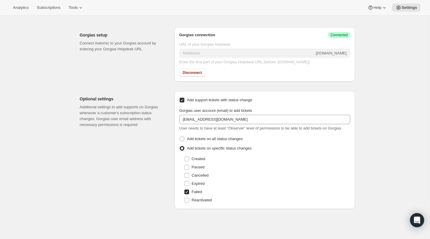
click at [201, 101] on span "Add support tickets with status change" at bounding box center [219, 100] width 65 height 4
click at [184, 101] on input "Add support tickets with status change" at bounding box center [182, 100] width 5 height 5
checkbox input "false"
